Goal: Information Seeking & Learning: Check status

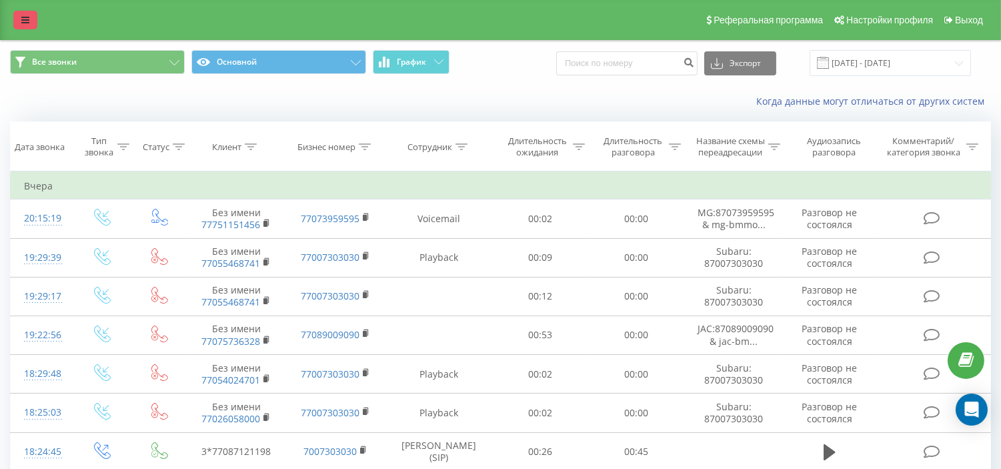
click at [25, 16] on icon at bounding box center [25, 19] width 8 height 9
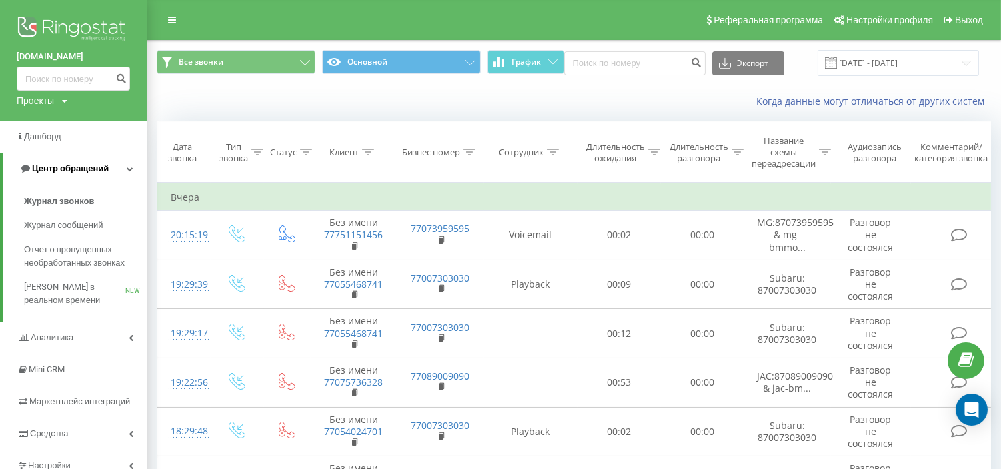
click at [83, 163] on span "Центр обращений" at bounding box center [63, 168] width 89 height 13
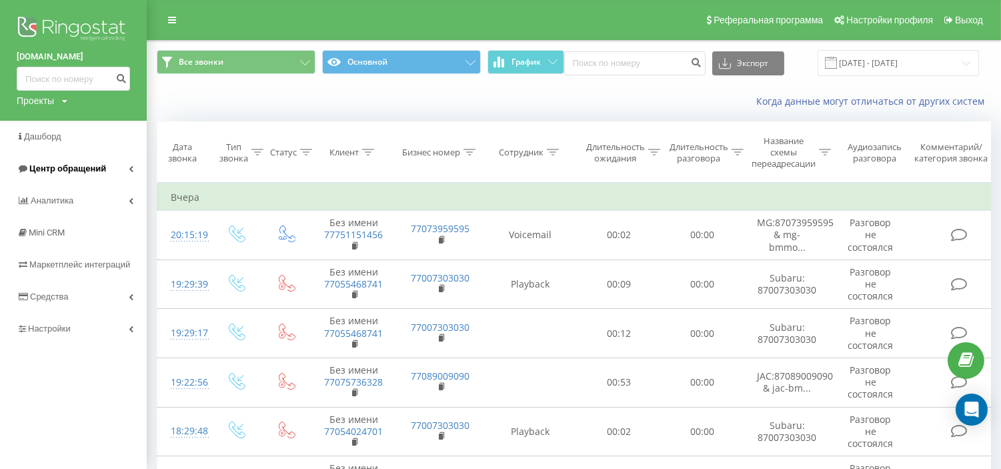
click at [87, 157] on link "Центр обращений" at bounding box center [73, 169] width 147 height 32
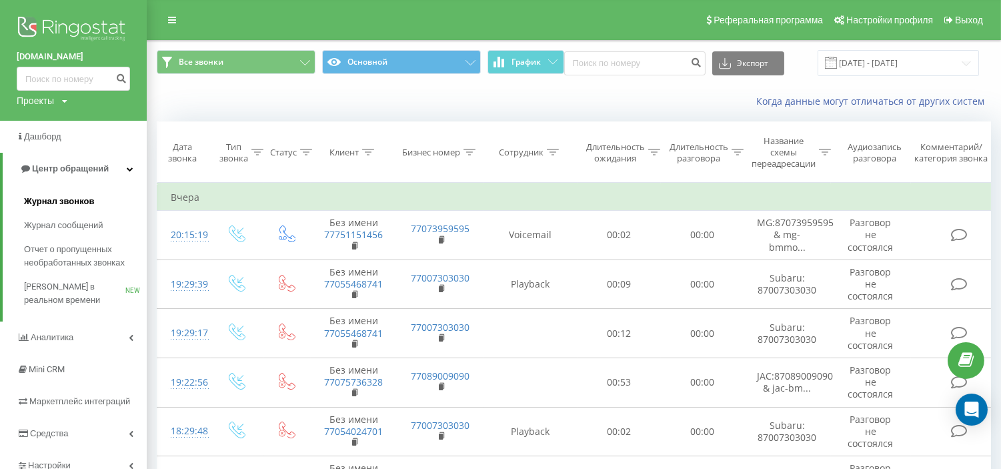
click at [81, 207] on span "Журнал звонков" at bounding box center [59, 201] width 70 height 13
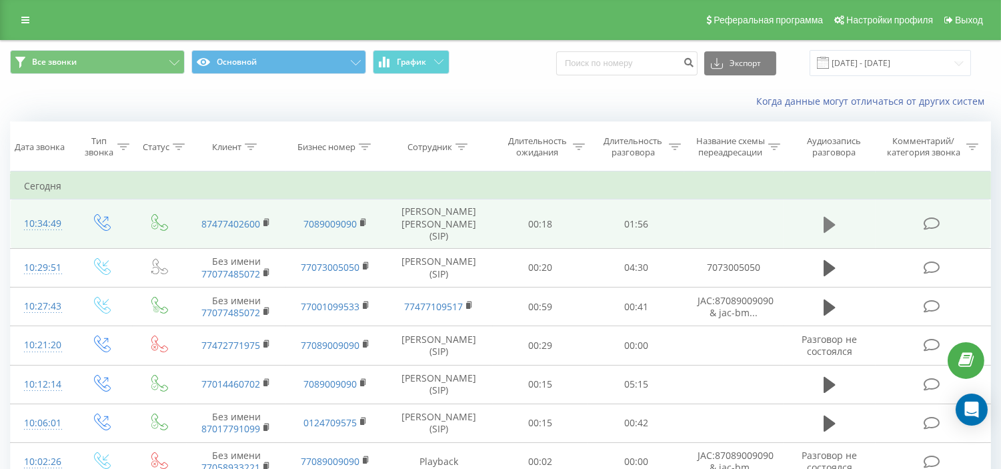
click at [825, 231] on icon at bounding box center [830, 224] width 12 height 16
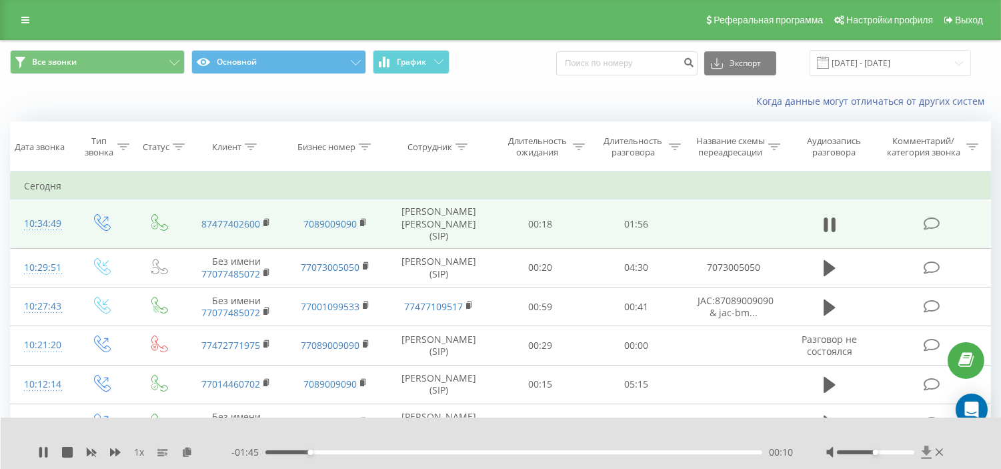
click at [921, 452] on icon at bounding box center [926, 452] width 11 height 13
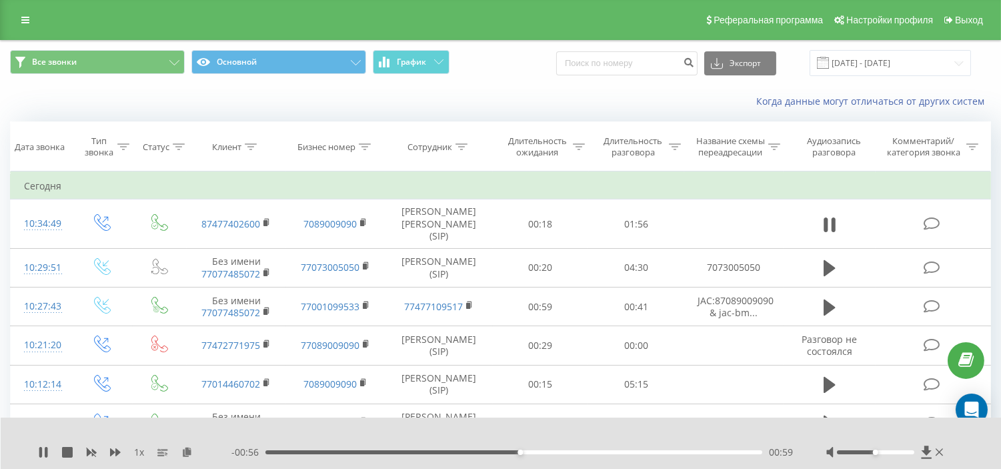
click at [49, 450] on div "1 x" at bounding box center [134, 452] width 193 height 13
click at [45, 452] on icon at bounding box center [46, 452] width 3 height 11
